Goal: Information Seeking & Learning: Understand process/instructions

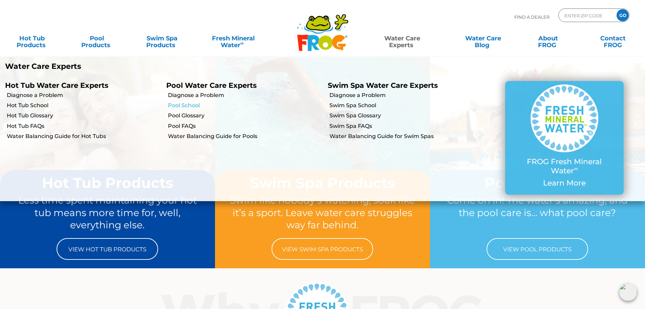
click at [193, 109] on link "Pool School" at bounding box center [245, 105] width 154 height 7
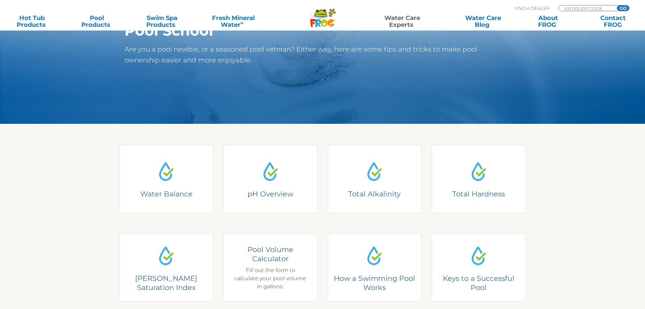
scroll to position [102, 0]
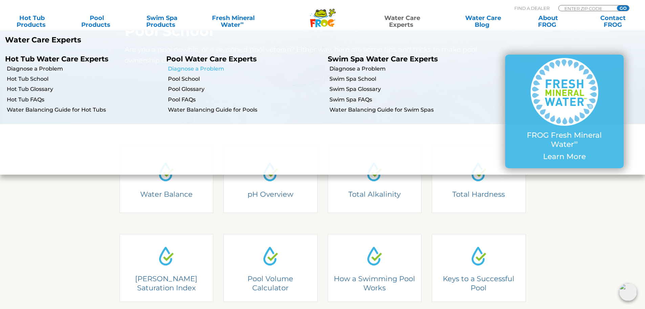
click at [197, 70] on link "Diagnose a Problem" at bounding box center [245, 68] width 154 height 7
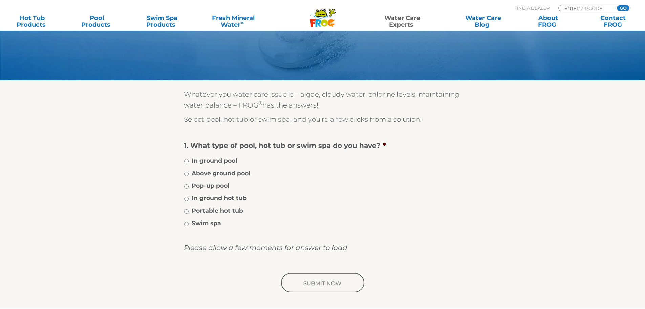
scroll to position [68, 0]
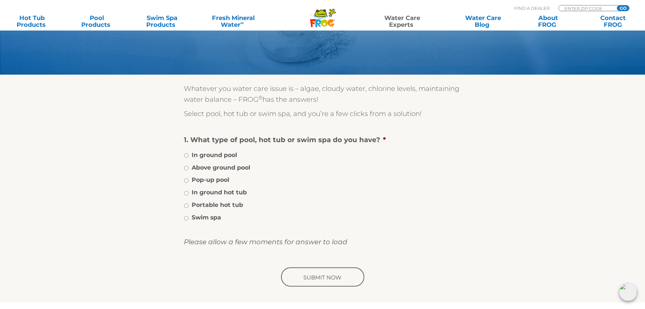
click at [219, 166] on label "Above ground pool" at bounding box center [221, 167] width 59 height 9
click at [189, 166] on input "Above ground pool" at bounding box center [186, 168] width 4 height 4
radio input "true"
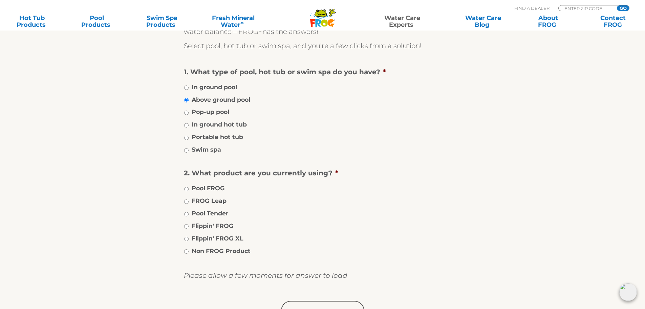
click at [217, 199] on label "FROG Leap" at bounding box center [209, 200] width 35 height 9
click at [189, 199] on input "FROG Leap" at bounding box center [186, 201] width 4 height 4
radio input "true"
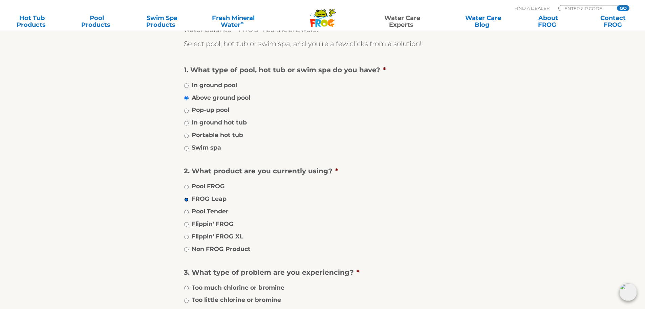
scroll to position [271, 0]
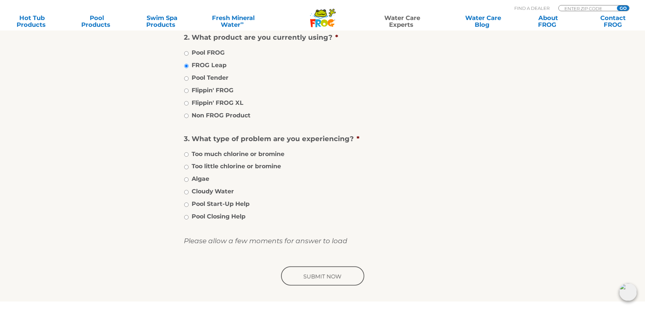
click at [230, 154] on label "Too much chlorine or bromine" at bounding box center [238, 153] width 93 height 9
click at [189, 154] on input "Too much chlorine or bromine" at bounding box center [186, 154] width 4 height 4
radio input "true"
click at [309, 270] on input "image" at bounding box center [323, 276] width 86 height 22
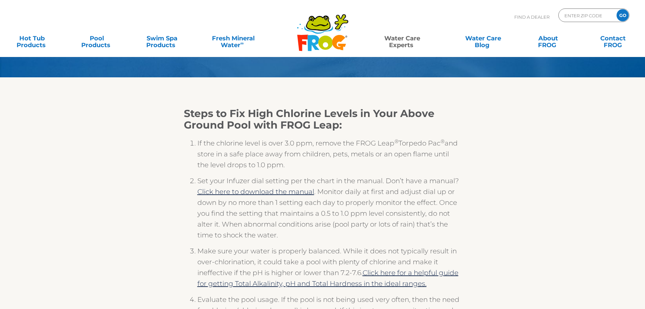
scroll to position [102, 0]
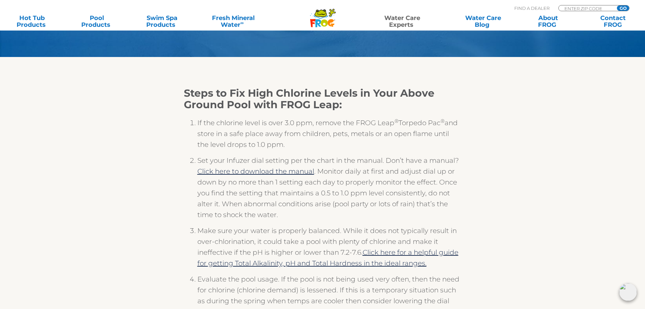
click at [197, 123] on li "If the chlorine level is over 3.0 ppm, remove the FROG Leap ® Torpedo Pac ® and…" at bounding box center [329, 136] width 264 height 38
click at [213, 129] on li "If the chlorine level is over 3.0 ppm, remove the FROG Leap ® Torpedo Pac ® and…" at bounding box center [329, 136] width 264 height 38
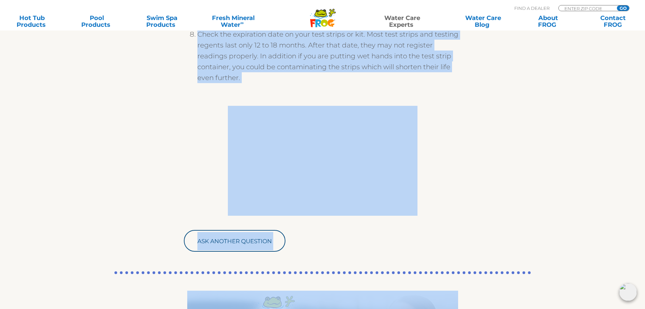
scroll to position [611, 0]
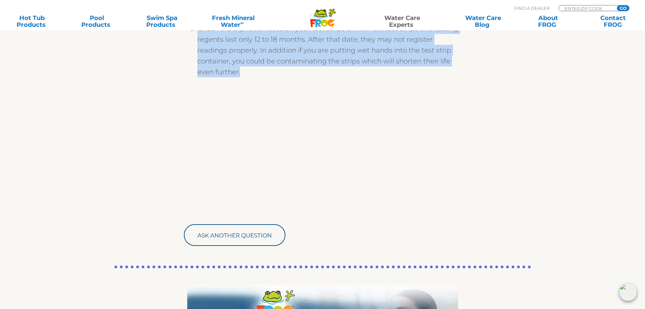
drag, startPoint x: 185, startPoint y: 119, endPoint x: 429, endPoint y: 88, distance: 245.8
copy ol "If the chlorine level is over 3.0 ppm, remove the FROG Leap ® Torpedo Pac ® and…"
